Goal: Information Seeking & Learning: Learn about a topic

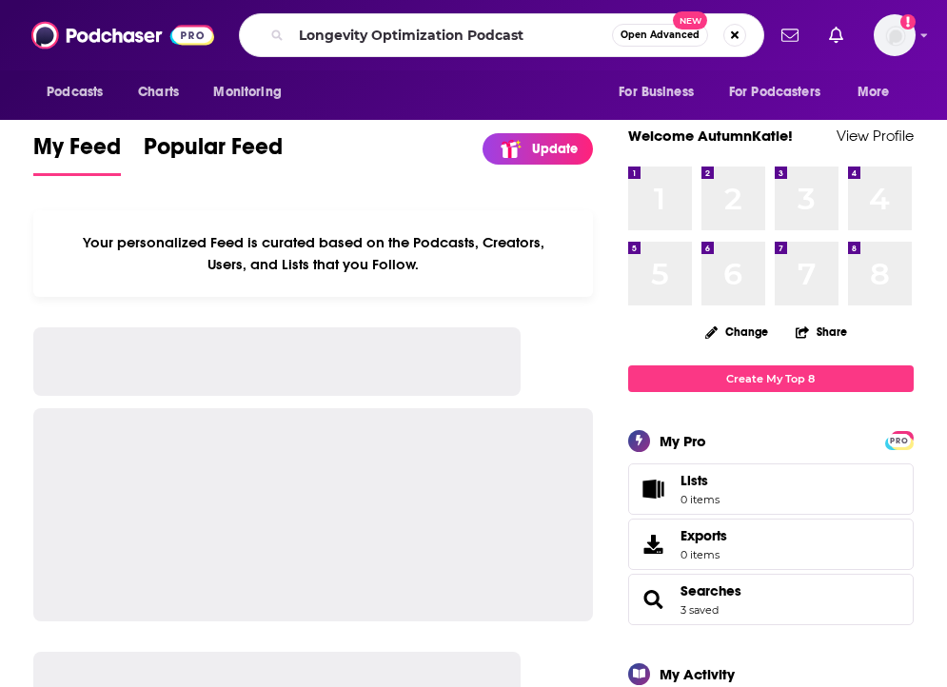
click at [489, 43] on input "Longevity Optimization Podcast" at bounding box center [451, 35] width 321 height 30
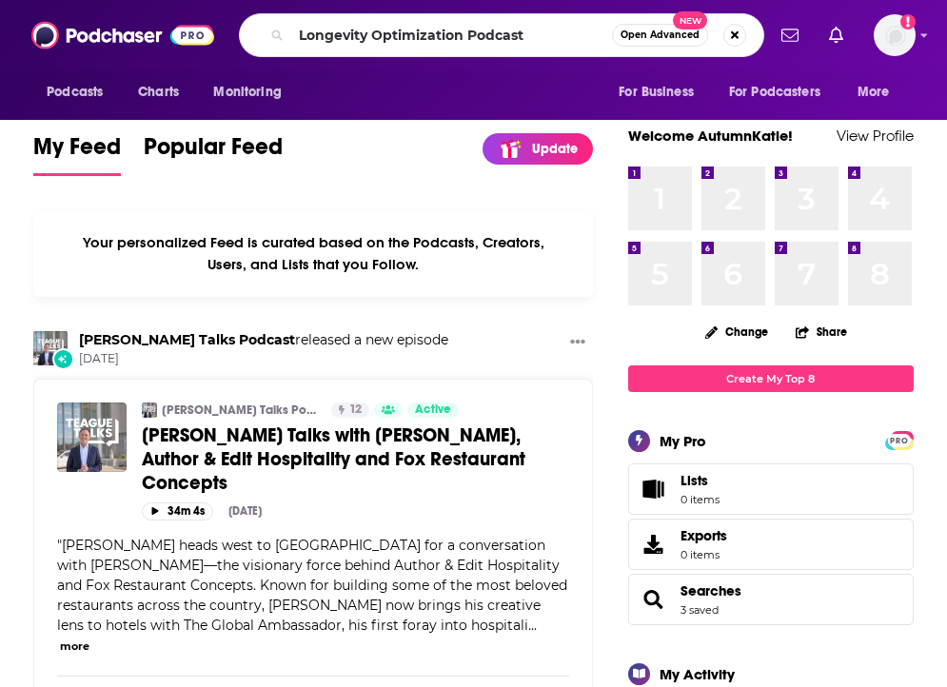
type input "Longevity Optimization Podcast"
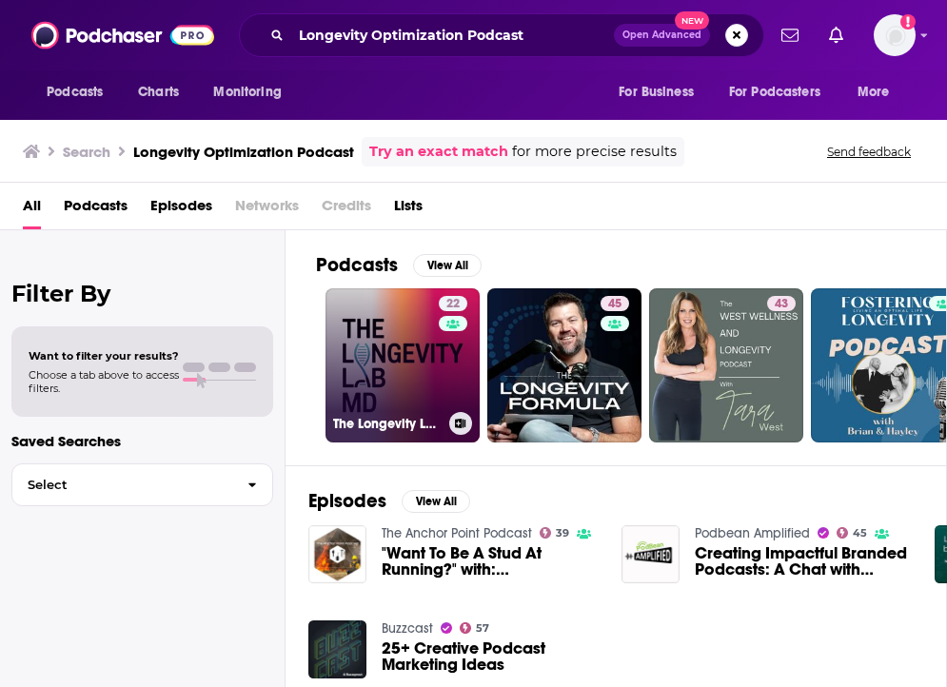
click at [411, 363] on link "22 The Longevity Lab MD Podcast 🎙️" at bounding box center [403, 365] width 154 height 154
